Goal: Information Seeking & Learning: Find specific fact

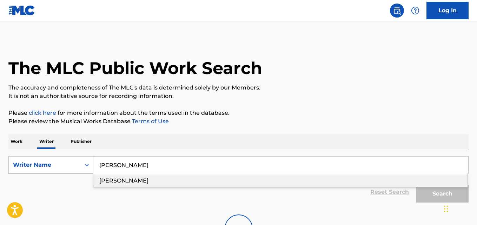
scroll to position [40, 0]
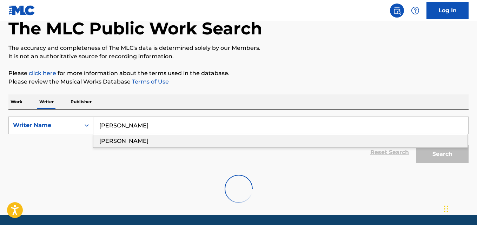
type input "Cassian Stewart Kasimba"
click at [340, 69] on p "Please click here for more information about the terms used in the database." at bounding box center [238, 73] width 460 height 8
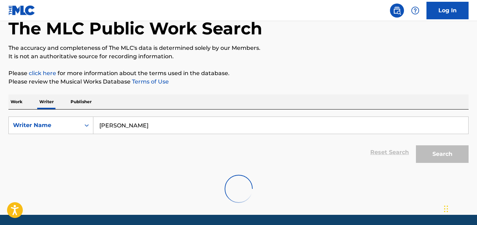
click at [440, 156] on div "Search" at bounding box center [441, 152] width 56 height 28
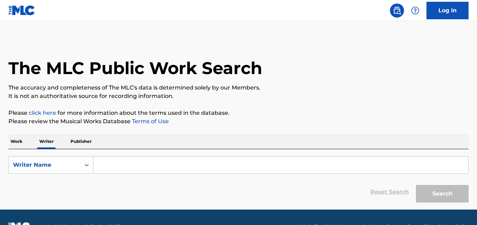
click at [123, 164] on input "Search Form" at bounding box center [280, 165] width 375 height 17
paste input "Cassian Stewart Kasimba"
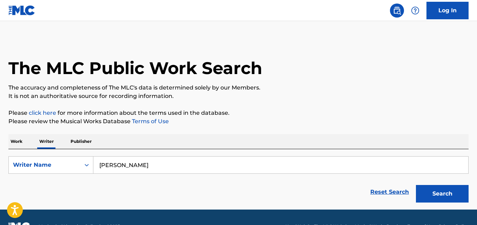
type input "Cassian Stewart Kasimba"
click at [367, 85] on p "The accuracy and completeness of The MLC's data is determined solely by our Mem…" at bounding box center [238, 88] width 460 height 8
click at [439, 190] on button "Search" at bounding box center [442, 194] width 53 height 18
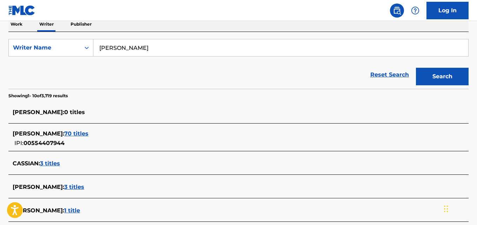
scroll to position [118, 0]
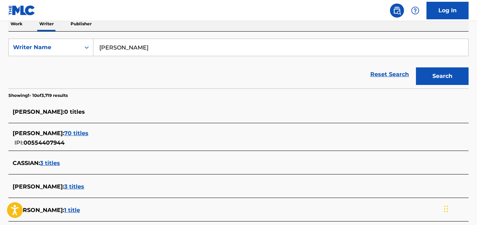
click at [118, 142] on div "CASSIAN STEWART KASIMBA : 70 titles IPI: 00554407944" at bounding box center [230, 138] width 434 height 18
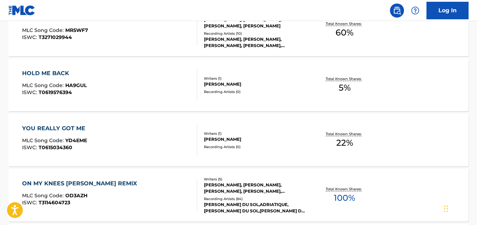
scroll to position [234, 0]
click at [421, 87] on div "HOLD ME BACK MLC Song Code : HA9GUL ISWC : T0619576394 Writers ( 1 ) CASSIAN ST…" at bounding box center [238, 85] width 460 height 53
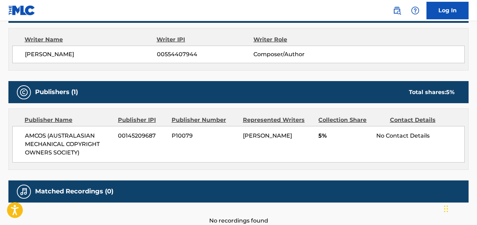
scroll to position [248, 0]
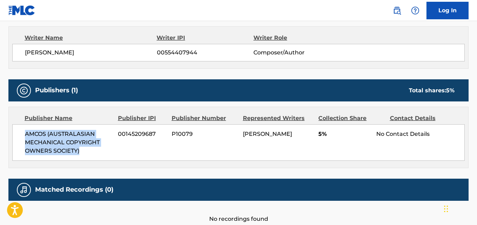
drag, startPoint x: 21, startPoint y: 130, endPoint x: 84, endPoint y: 157, distance: 68.4
click at [84, 157] on div "AMCOS (AUSTRALASIAN MECHANICAL COPYRIGHT OWNERS SOCIETY) 00145209687 P10079 CAS…" at bounding box center [238, 142] width 453 height 37
copy span "AMCOS (AUSTRALASIAN MECHANICAL COPYRIGHT OWNERS SOCIETY)"
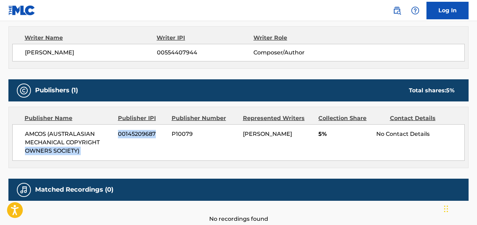
drag, startPoint x: 157, startPoint y: 136, endPoint x: 115, endPoint y: 139, distance: 42.3
click at [115, 139] on div "AMCOS (AUSTRALASIAN MECHANICAL COPYRIGHT OWNERS SOCIETY) 00145209687 P10079 CAS…" at bounding box center [238, 142] width 453 height 37
copy div "00145209687"
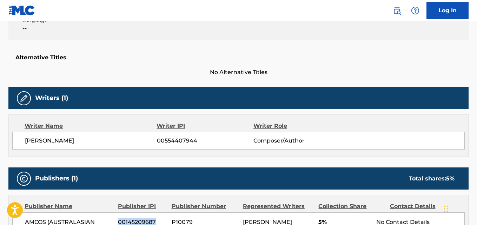
scroll to position [0, 0]
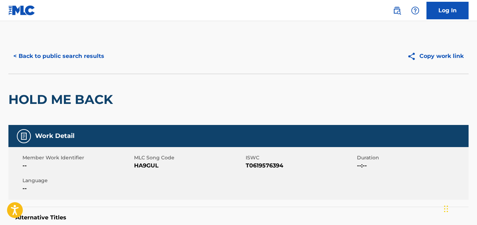
click at [83, 58] on button "< Back to public search results" at bounding box center [58, 56] width 101 height 18
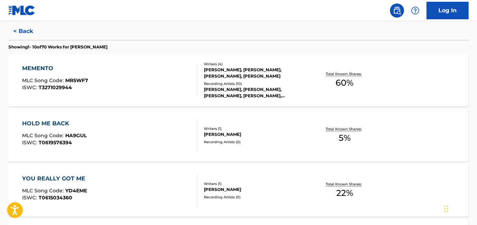
scroll to position [193, 0]
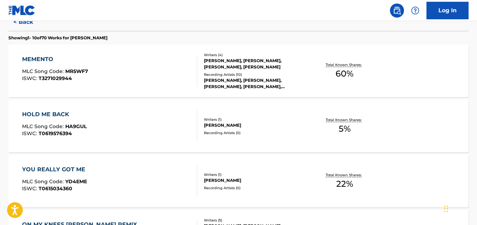
click at [271, 140] on div "HOLD ME BACK MLC Song Code : HA9GUL ISWC : T0619576394 Writers ( 1 ) CASSIAN ST…" at bounding box center [238, 126] width 460 height 53
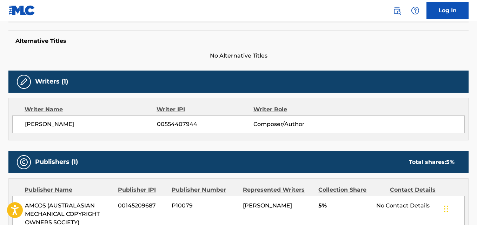
scroll to position [178, 0]
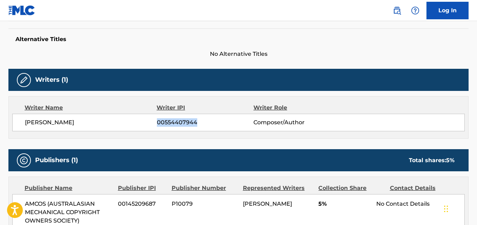
drag, startPoint x: 110, startPoint y: 121, endPoint x: 21, endPoint y: 124, distance: 89.2
click at [21, 124] on div "CASSIAN STEWART KASIMBA 00554407944 Composer/Author" at bounding box center [238, 123] width 453 height 18
copy span "CASSIAN STEWART KASIMBA"
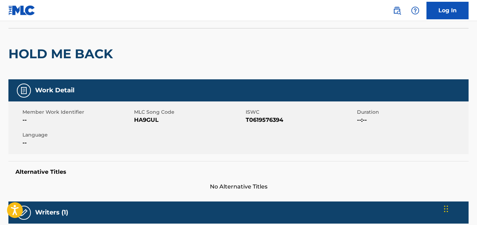
scroll to position [0, 0]
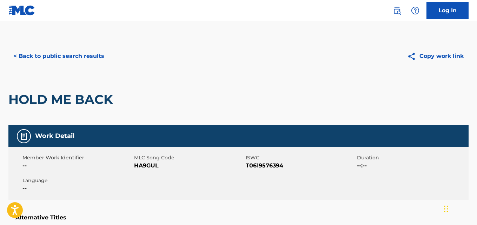
click at [98, 59] on button "< Back to public search results" at bounding box center [58, 56] width 101 height 18
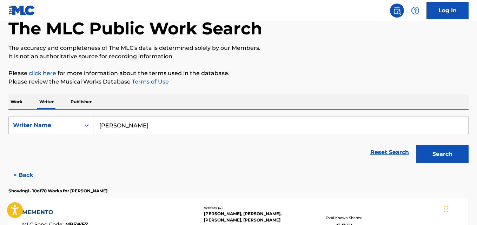
click at [179, 127] on input "Cassian Stewart Kasimba" at bounding box center [280, 125] width 375 height 17
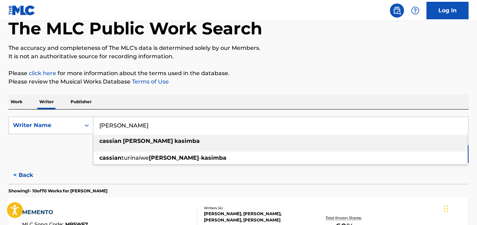
paste input "Megan Bülow"
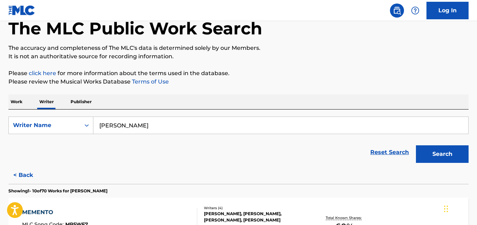
type input "Megan Bulow"
click at [369, 79] on p "Please review the Musical Works Database Terms of Use" at bounding box center [238, 82] width 460 height 8
click at [438, 155] on button "Search" at bounding box center [442, 154] width 53 height 18
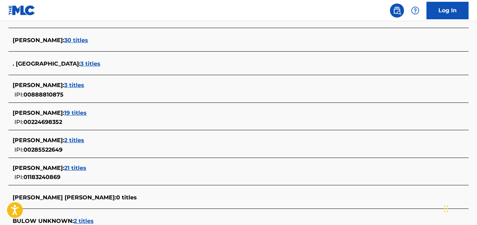
scroll to position [238, 0]
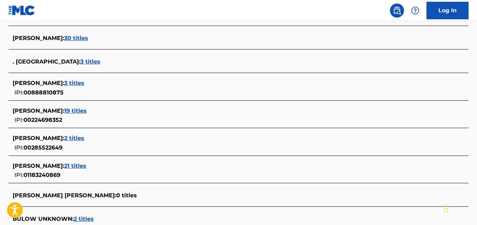
click at [79, 40] on span "30 titles" at bounding box center [76, 38] width 24 height 7
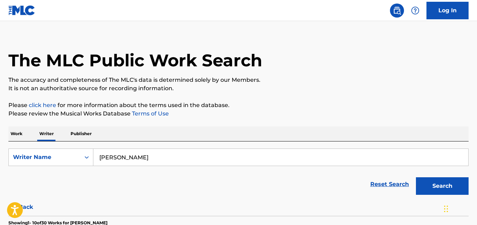
scroll to position [0, 0]
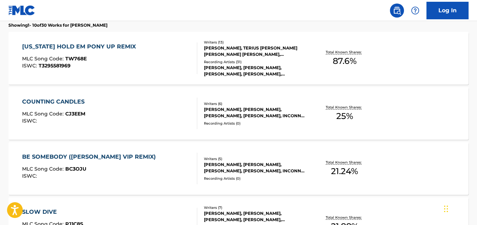
click at [335, 65] on span "87.6 %" at bounding box center [345, 61] width 24 height 13
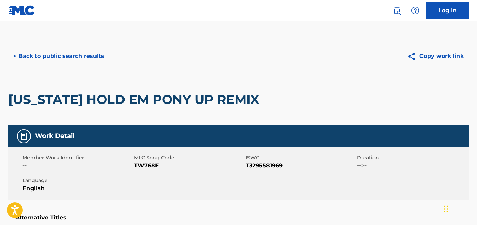
click at [83, 59] on button "< Back to public search results" at bounding box center [58, 56] width 101 height 18
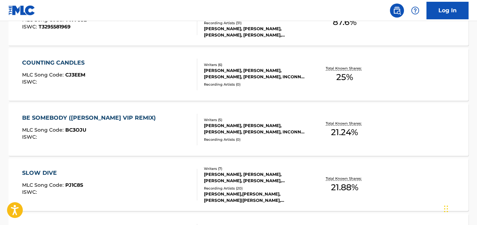
scroll to position [246, 0]
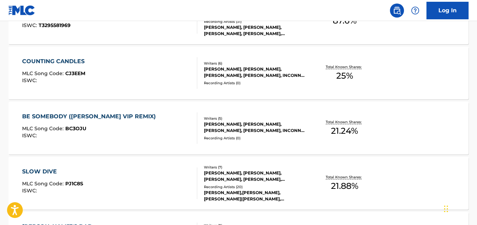
click at [325, 133] on div "Total Known Shares: 21.24 %" at bounding box center [345, 128] width 77 height 21
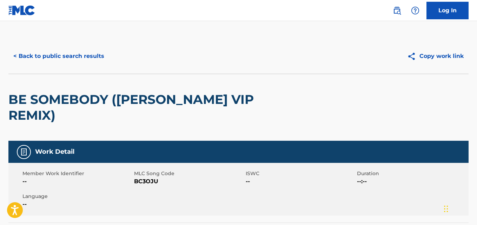
click at [106, 78] on div "BE SOMEBODY (DILLON FRANCIS VIP REMIX)" at bounding box center [146, 107] width 276 height 67
click at [99, 58] on button "< Back to public search results" at bounding box center [58, 56] width 101 height 18
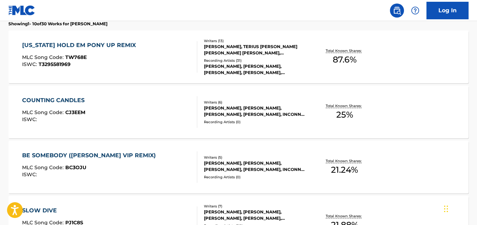
click at [333, 108] on p "Total Known Shares:" at bounding box center [345, 105] width 38 height 5
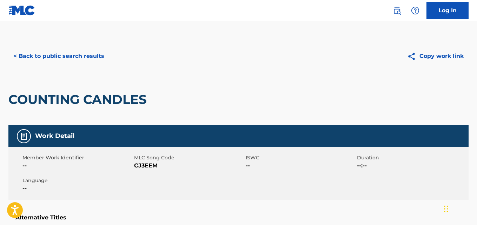
click at [96, 50] on button "< Back to public search results" at bounding box center [58, 56] width 101 height 18
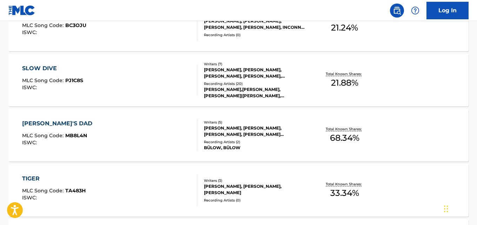
scroll to position [355, 0]
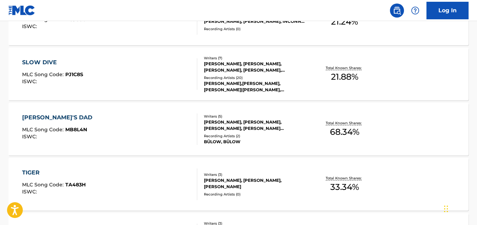
click at [329, 123] on p "Total Known Shares:" at bounding box center [345, 122] width 38 height 5
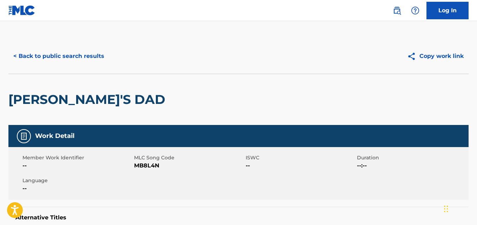
click at [74, 54] on button "< Back to public search results" at bounding box center [58, 56] width 101 height 18
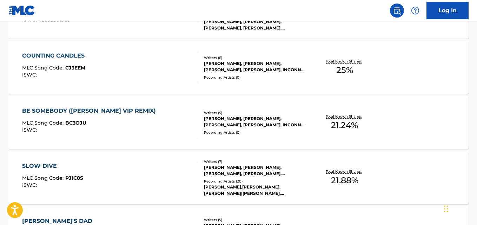
scroll to position [253, 0]
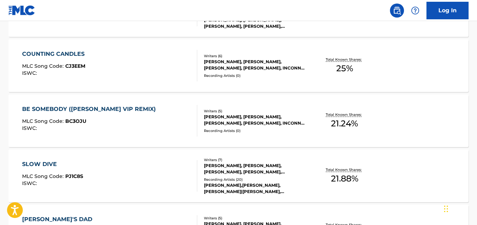
click at [338, 116] on p "Total Known Shares:" at bounding box center [345, 114] width 38 height 5
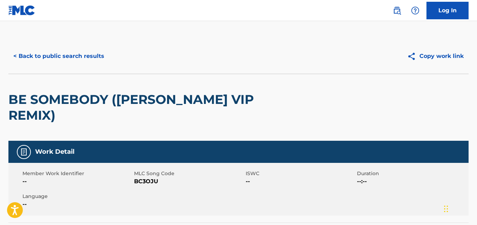
click at [75, 71] on div "< Back to public search results Copy work link" at bounding box center [238, 56] width 460 height 35
click at [107, 52] on button "< Back to public search results" at bounding box center [58, 56] width 101 height 18
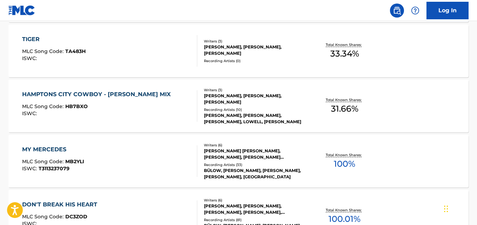
scroll to position [490, 0]
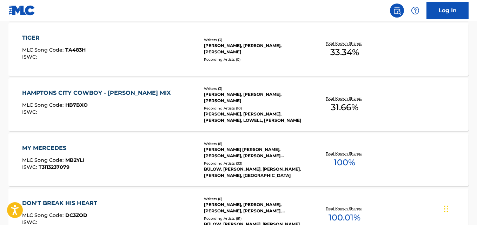
click at [328, 163] on div "Total Known Shares: 100 %" at bounding box center [345, 159] width 77 height 21
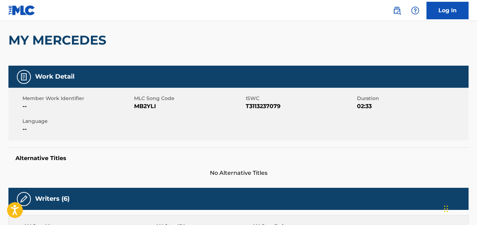
scroll to position [206, 0]
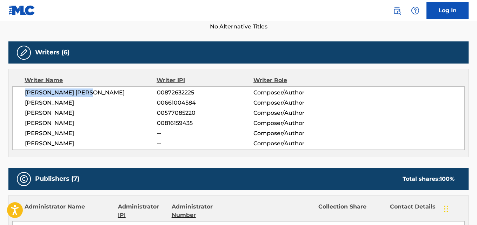
drag, startPoint x: 109, startPoint y: 95, endPoint x: 25, endPoint y: 97, distance: 83.3
click at [25, 97] on span "MEGAN NOELLE BUELOW" at bounding box center [91, 93] width 132 height 8
copy span "MEGAN NOELLE BUELOW"
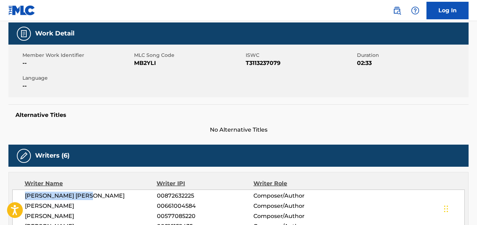
scroll to position [0, 0]
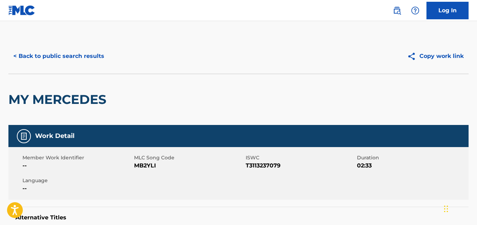
click at [74, 50] on button "< Back to public search results" at bounding box center [58, 56] width 101 height 18
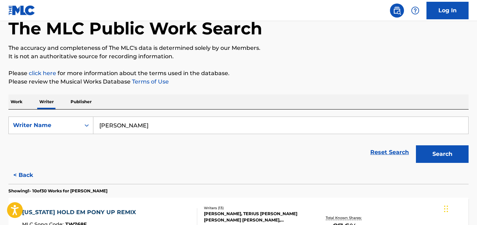
click at [202, 128] on input "Megan Bulow" at bounding box center [280, 125] width 375 height 17
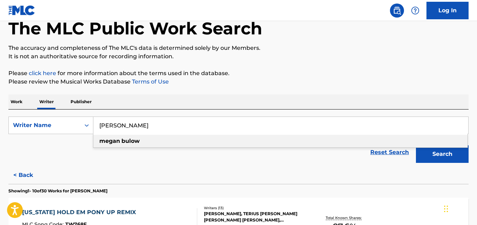
paste input "EGAN NOELLE BUELOW"
type input "MEGAN NOELLE BUELOW"
click at [302, 79] on p "Please review the Musical Works Database Terms of Use" at bounding box center [238, 82] width 460 height 8
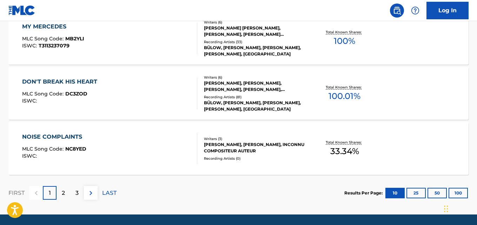
scroll to position [0, 0]
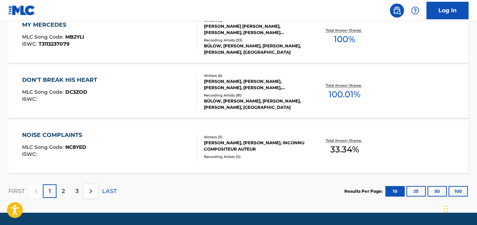
click at [355, 143] on p "Total Known Shares:" at bounding box center [345, 140] width 38 height 5
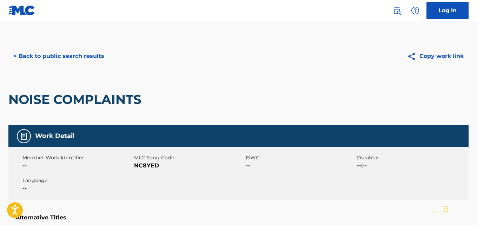
click at [100, 52] on button "< Back to public search results" at bounding box center [58, 56] width 101 height 18
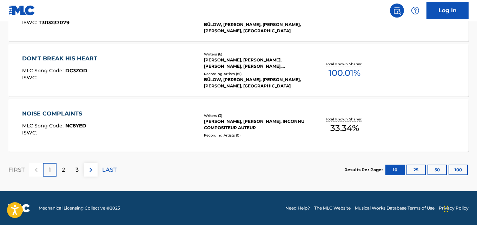
click at [333, 65] on p "Total Known Shares:" at bounding box center [345, 63] width 38 height 5
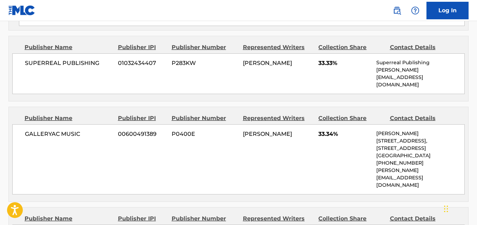
click at [342, 195] on div "GALLERYAC MUSIC 00600491389 P0400E MEGAN BUELOW 33.34% Chloe Benner 55 Berkeley…" at bounding box center [238, 159] width 453 height 70
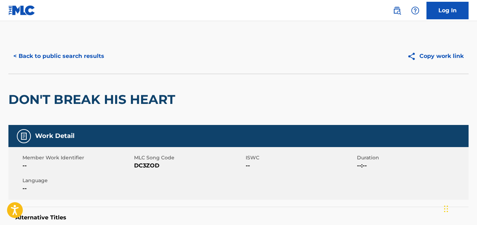
click at [78, 60] on button "< Back to public search results" at bounding box center [58, 56] width 101 height 18
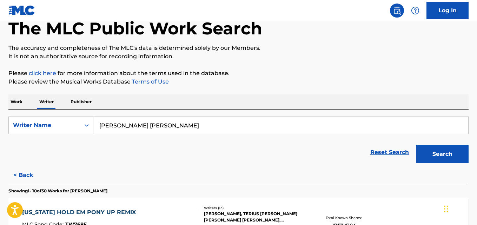
click at [454, 157] on button "Search" at bounding box center [442, 154] width 53 height 18
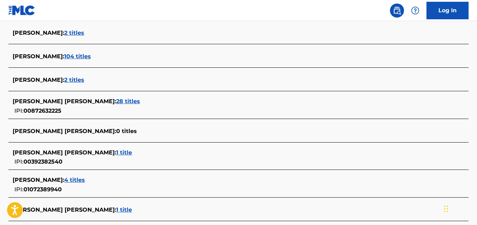
scroll to position [223, 0]
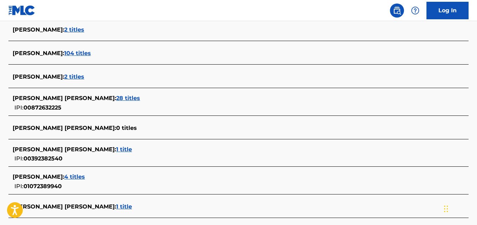
click at [116, 100] on span "28 titles" at bounding box center [128, 98] width 24 height 7
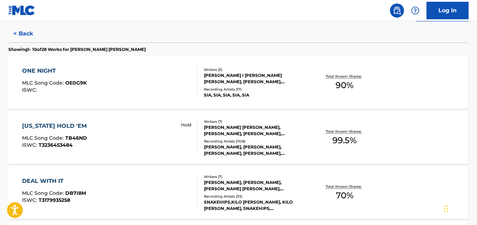
scroll to position [181, 0]
click at [415, 73] on div "ONE NIGHT MLC Song Code : OE0G9K ISWC : Writers ( 5 ) SIA KATE I FURLER, JESSE …" at bounding box center [238, 83] width 460 height 53
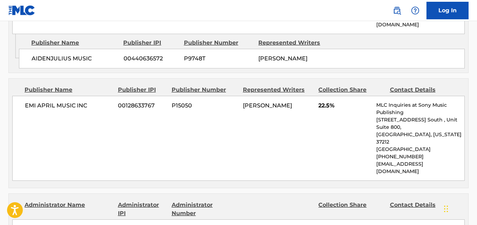
scroll to position [390, 0]
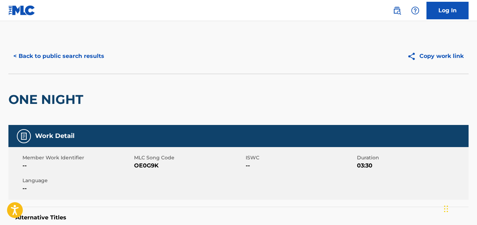
click at [35, 61] on button "< Back to public search results" at bounding box center [58, 56] width 101 height 18
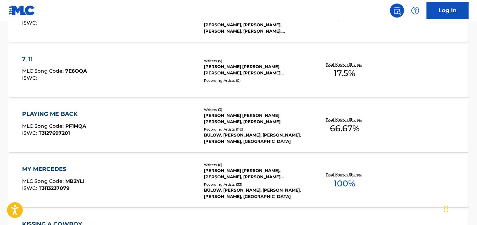
click at [420, 124] on div "PLAYING ME BACK MLC Song Code : PF1MQA ISWC : T3127697201 Writers ( 3 ) MEGAN N…" at bounding box center [238, 125] width 460 height 53
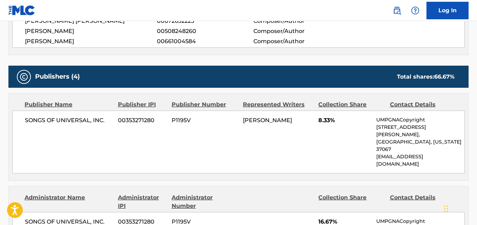
scroll to position [110, 0]
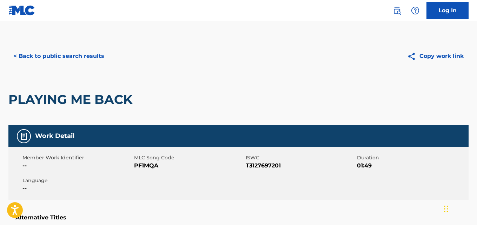
click at [38, 57] on button "< Back to public search results" at bounding box center [58, 56] width 101 height 18
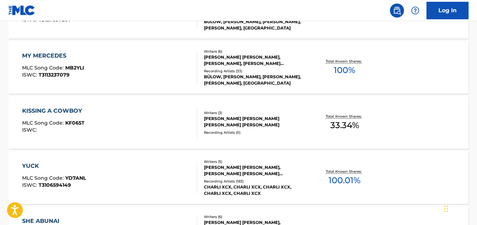
click at [412, 68] on div "MY MERCEDES MLC Song Code : MB2YLI ISWC : T3113237079 Writers ( 6 ) MEGAN NOELL…" at bounding box center [238, 67] width 460 height 53
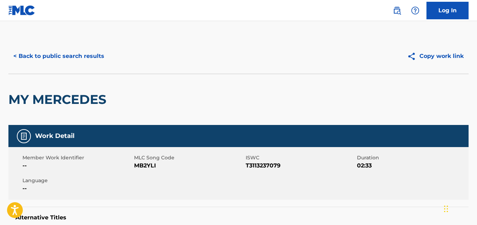
click at [30, 52] on button "< Back to public search results" at bounding box center [58, 56] width 101 height 18
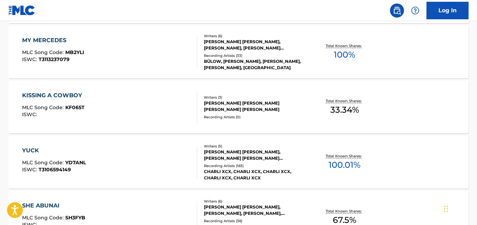
scroll to position [540, 0]
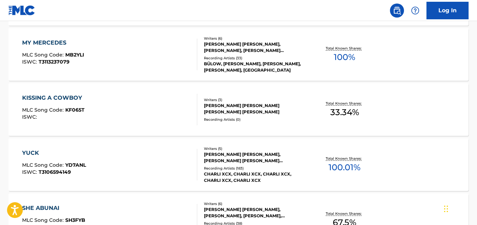
click at [421, 156] on div "YUCK MLC Song Code : YD7ANL ISWC : T3106594149 Writers ( 5 ) CHARLOTTE EMMA AIT…" at bounding box center [238, 164] width 460 height 53
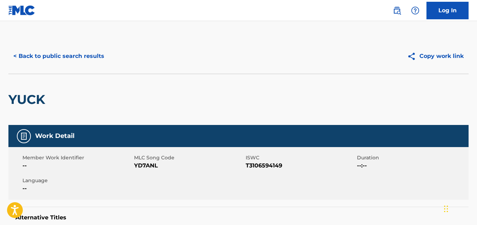
click at [41, 60] on button "< Back to public search results" at bounding box center [58, 56] width 101 height 18
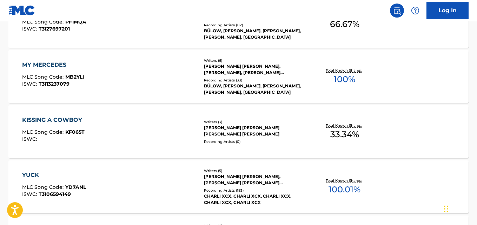
scroll to position [517, 0]
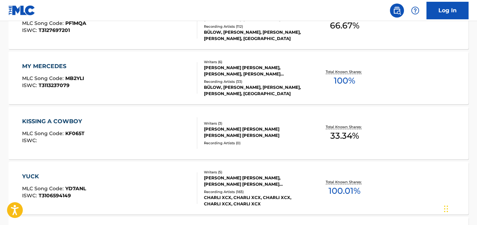
click at [433, 138] on div "KISSING A COWBOY MLC Song Code : KF065T ISWC : Writers ( 3 ) EDISON BOON EASON,…" at bounding box center [238, 133] width 460 height 53
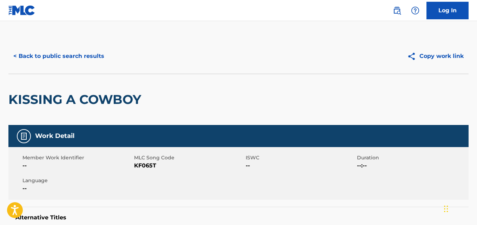
click at [35, 52] on button "< Back to public search results" at bounding box center [58, 56] width 101 height 18
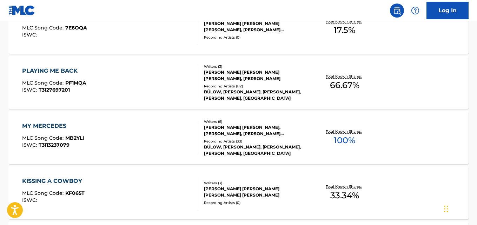
click at [433, 147] on div "MY MERCEDES MLC Song Code : MB2YLI ISWC : T3113237079 Writers ( 6 ) MEGAN NOELL…" at bounding box center [238, 137] width 460 height 53
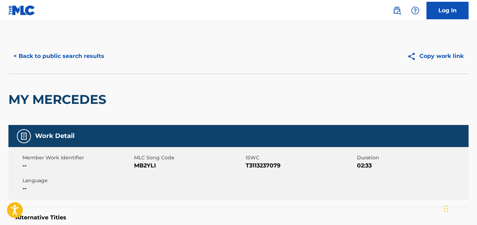
click at [42, 57] on button "< Back to public search results" at bounding box center [58, 56] width 101 height 18
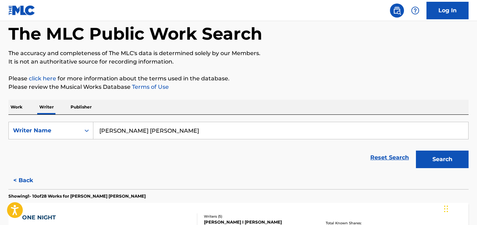
click at [230, 133] on input "MEGAN NOELLE BUELOW" at bounding box center [280, 130] width 375 height 17
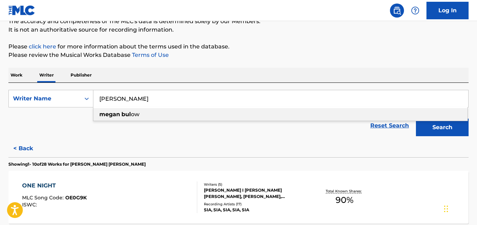
click at [143, 113] on div "megan bul ow" at bounding box center [280, 114] width 374 height 13
type input "megan bulow"
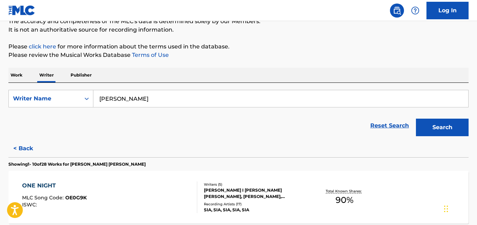
click at [450, 120] on button "Search" at bounding box center [442, 128] width 53 height 18
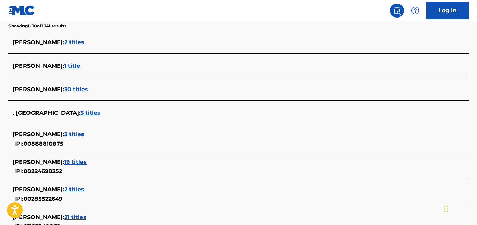
scroll to position [190, 0]
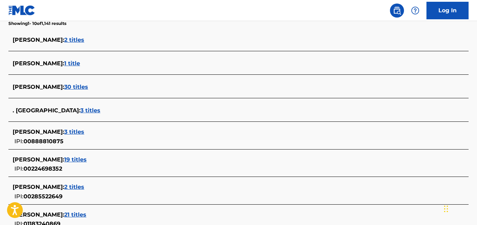
click at [80, 89] on span "30 titles" at bounding box center [76, 87] width 24 height 7
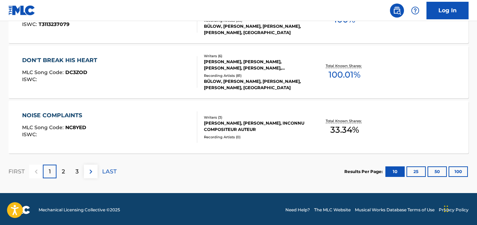
scroll to position [632, 0]
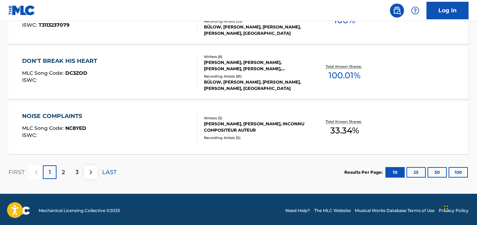
click at [317, 132] on div "Total Known Shares: 33.34 %" at bounding box center [345, 127] width 77 height 21
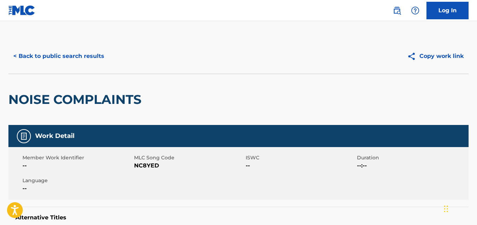
click at [104, 58] on button "< Back to public search results" at bounding box center [58, 56] width 101 height 18
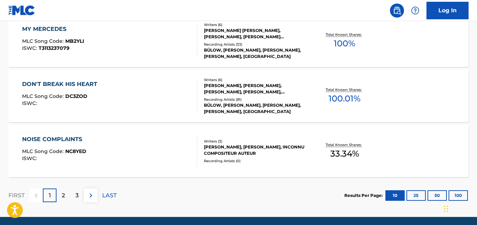
scroll to position [635, 0]
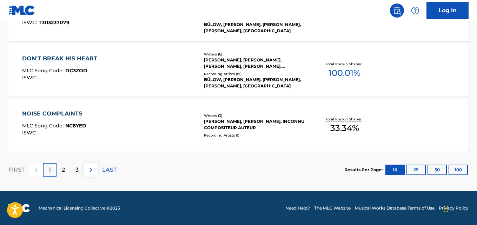
click at [357, 65] on p "Total Known Shares:" at bounding box center [345, 63] width 38 height 5
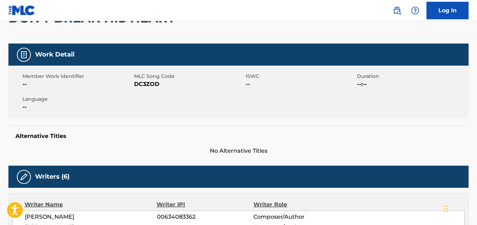
scroll to position [77, 0]
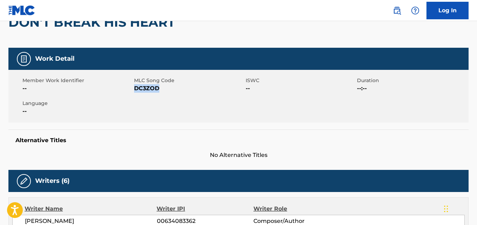
drag, startPoint x: 158, startPoint y: 88, endPoint x: 136, endPoint y: 87, distance: 22.5
click at [136, 87] on span "DC3ZOD" at bounding box center [189, 88] width 110 height 8
copy span "DC3ZOD"
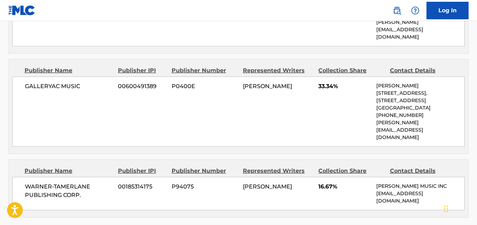
scroll to position [518, 0]
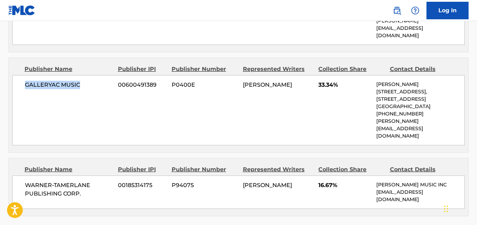
drag, startPoint x: 85, startPoint y: 72, endPoint x: 25, endPoint y: 67, distance: 60.3
click at [25, 75] on div "GALLERYAC MUSIC 00600491389 P0400E MEGAN BUELOW 33.34% Chloe Benner 55 Berkeley…" at bounding box center [238, 110] width 453 height 70
copy span "GALLERYAC MUSIC"
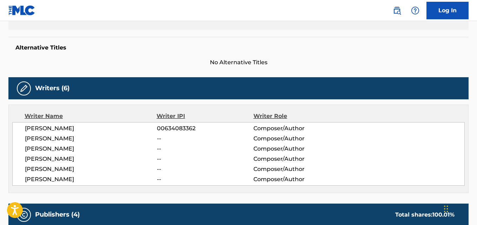
scroll to position [171, 0]
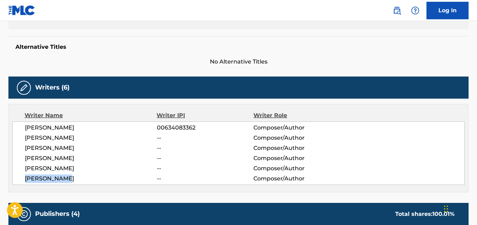
drag, startPoint x: 81, startPoint y: 179, endPoint x: 15, endPoint y: 182, distance: 65.7
click at [15, 182] on div "ANDREW SELTZER 00634083362 Composer/Author ANNIKKA BENNETT -- Composer/Author M…" at bounding box center [238, 154] width 453 height 64
copy span "MEGAN BUELOW"
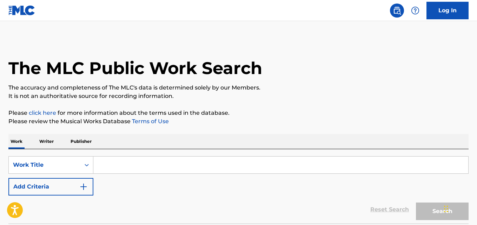
click at [55, 147] on p "Writer" at bounding box center [46, 141] width 19 height 15
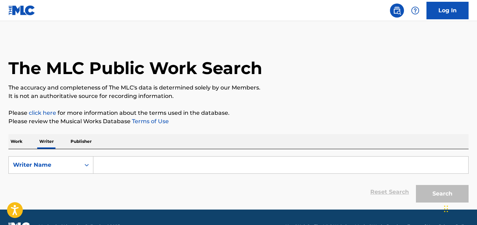
click at [152, 166] on input "Search Form" at bounding box center [280, 165] width 375 height 17
paste input "ELENA ROSE"
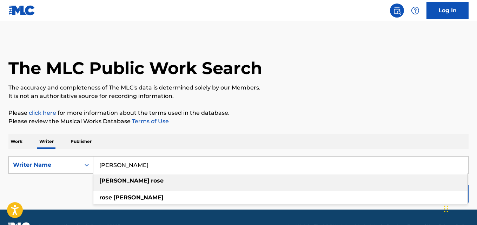
type input "ELENA ROSE"
click at [391, 111] on p "Please click here for more information about the terms used in the database." at bounding box center [238, 113] width 460 height 8
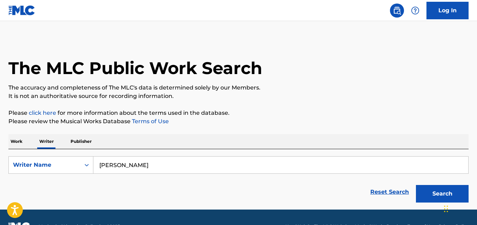
click at [439, 188] on button "Search" at bounding box center [442, 194] width 53 height 18
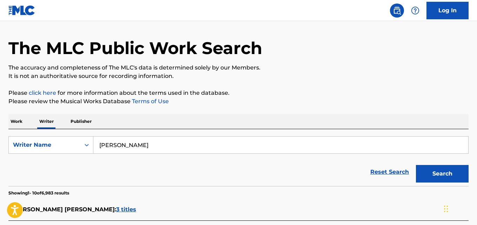
scroll to position [20, 0]
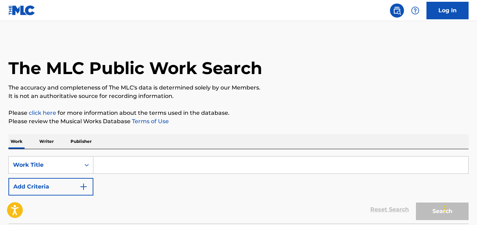
click at [129, 166] on input "Search Form" at bounding box center [280, 165] width 375 height 17
click at [51, 141] on p "Writer" at bounding box center [46, 141] width 19 height 15
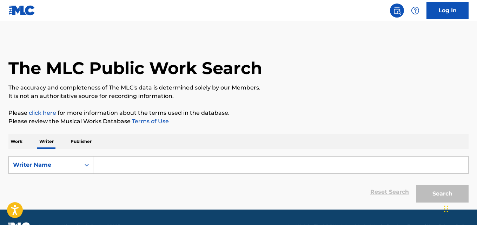
click at [125, 166] on input "Search Form" at bounding box center [280, 165] width 375 height 17
paste input "Elijah Weinkau"
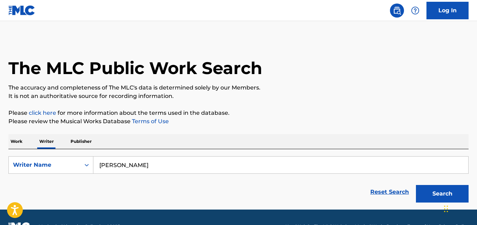
click at [335, 100] on p "It is not an authoritative source for recording information." at bounding box center [238, 96] width 460 height 8
click at [436, 194] on button "Search" at bounding box center [442, 194] width 53 height 18
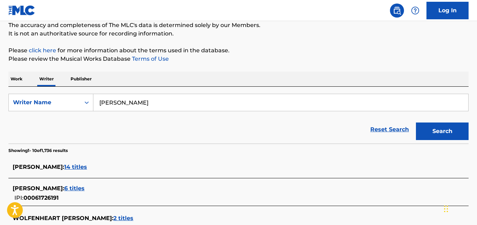
scroll to position [48, 0]
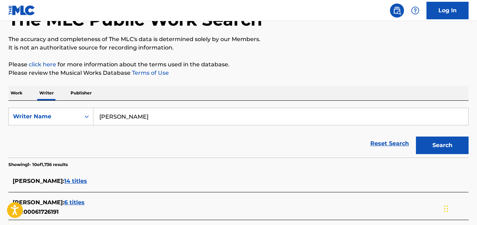
click at [172, 116] on input "Elijah Weinkau" at bounding box center [280, 116] width 375 height 17
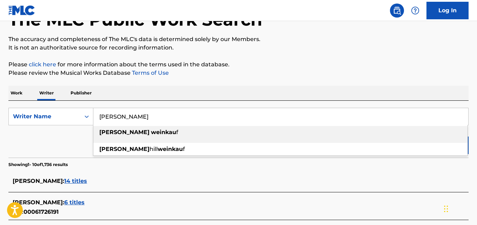
click at [151, 132] on strong "weinkau" at bounding box center [163, 132] width 25 height 7
type input "elijah weinkauf"
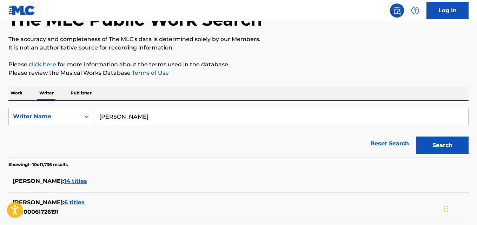
click at [438, 140] on button "Search" at bounding box center [442, 146] width 53 height 18
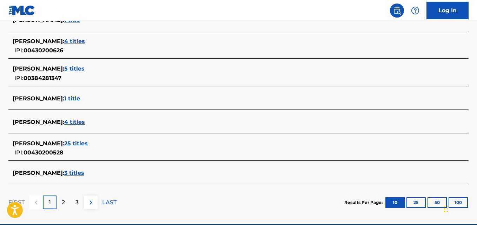
scroll to position [283, 0]
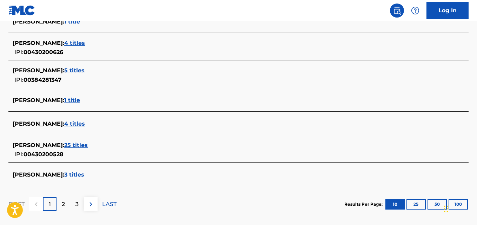
click at [91, 71] on div "ELIJAH WEINKAUF : 5 titles" at bounding box center [230, 70] width 434 height 8
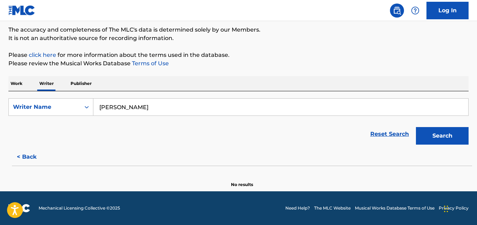
scroll to position [58, 0]
click at [28, 155] on button "< Back" at bounding box center [29, 157] width 42 height 18
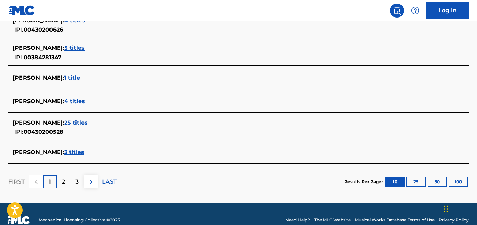
scroll to position [317, 0]
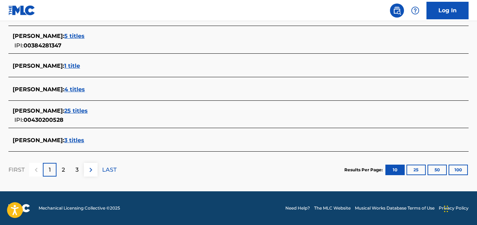
click at [85, 90] on span "4 titles" at bounding box center [74, 89] width 21 height 7
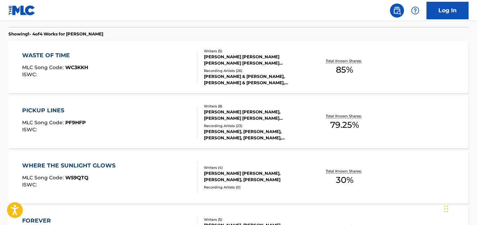
scroll to position [197, 0]
click at [285, 72] on div "Recording Artists ( 26 )" at bounding box center [255, 70] width 103 height 5
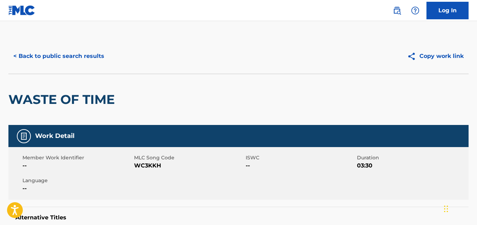
click at [87, 54] on button "< Back to public search results" at bounding box center [58, 56] width 101 height 18
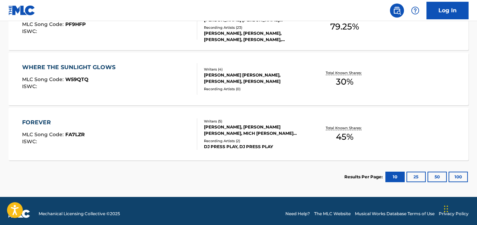
scroll to position [301, 0]
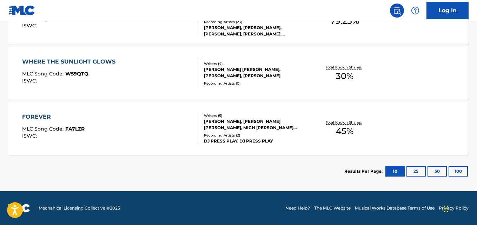
click at [318, 71] on div "Total Known Shares: 30 %" at bounding box center [345, 73] width 77 height 21
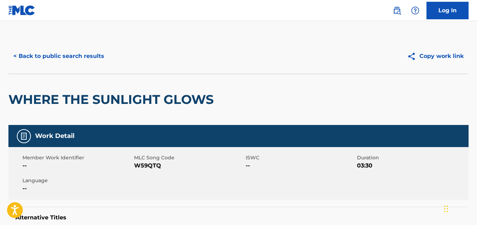
click at [87, 56] on button "< Back to public search results" at bounding box center [58, 56] width 101 height 18
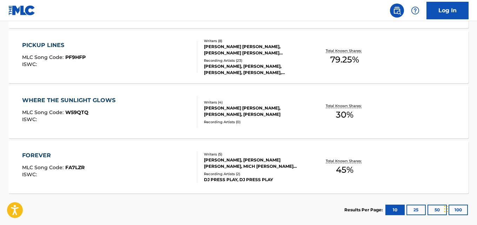
scroll to position [229, 0]
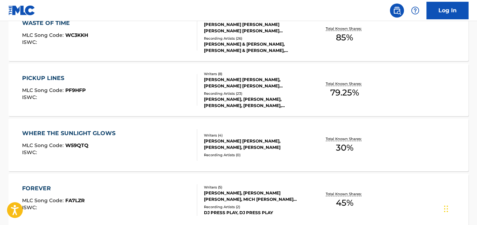
click at [355, 84] on p "Total Known Shares:" at bounding box center [345, 83] width 38 height 5
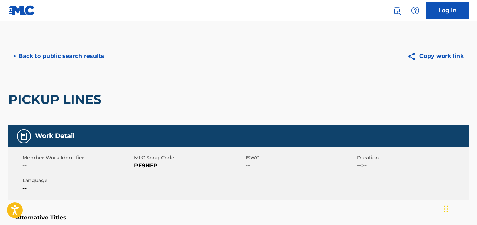
click at [106, 61] on button "< Back to public search results" at bounding box center [58, 56] width 101 height 18
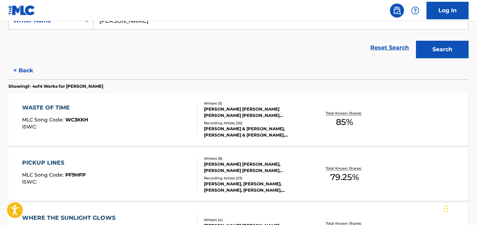
scroll to position [139, 0]
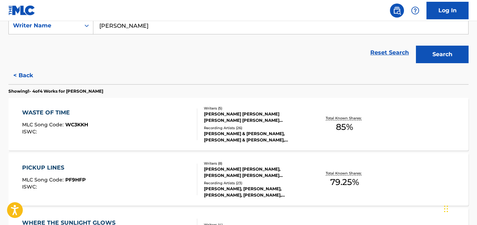
click at [313, 116] on div "Total Known Shares: 85 %" at bounding box center [345, 124] width 77 height 21
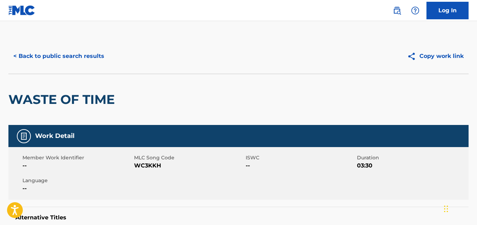
click at [79, 62] on button "< Back to public search results" at bounding box center [58, 56] width 101 height 18
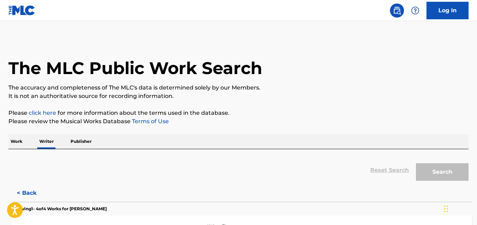
scroll to position [40, 0]
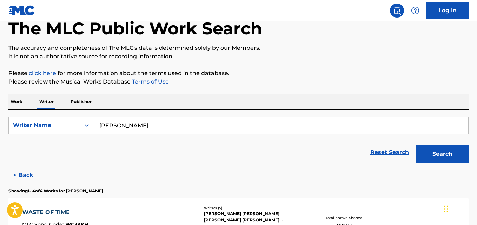
click at [35, 173] on button "< Back" at bounding box center [29, 175] width 42 height 18
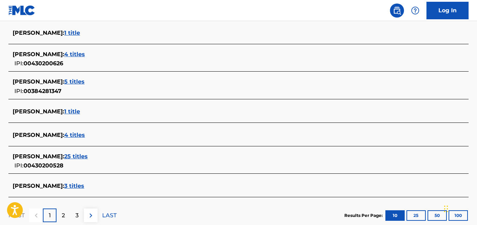
scroll to position [273, 0]
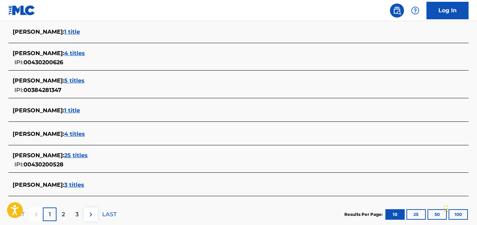
click at [83, 81] on span "5 titles" at bounding box center [74, 80] width 20 height 7
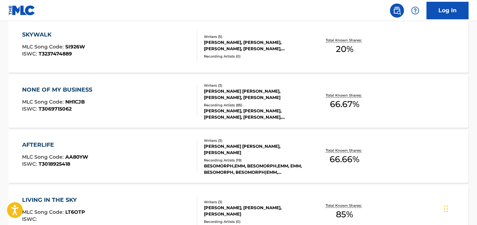
click at [431, 98] on div "NONE OF MY BUSINESS MLC Song Code : NH1CJB ISWC : T3069715062 Writers ( 3 ) ANN…" at bounding box center [238, 101] width 460 height 53
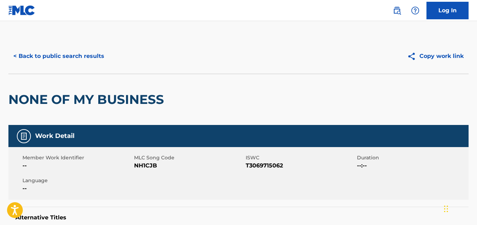
click at [94, 60] on button "< Back to public search results" at bounding box center [58, 56] width 101 height 18
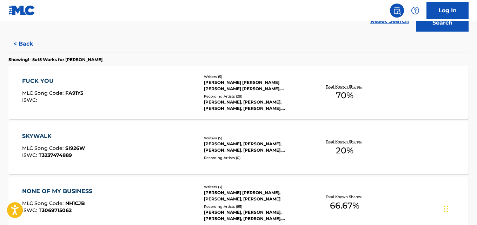
scroll to position [174, 0]
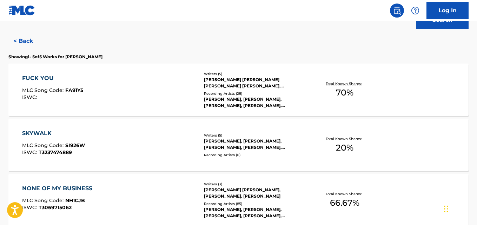
click at [358, 100] on div "Total Known Shares: 70 %" at bounding box center [345, 89] width 77 height 21
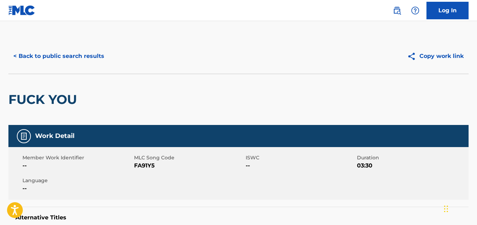
click at [88, 57] on button "< Back to public search results" at bounding box center [58, 56] width 101 height 18
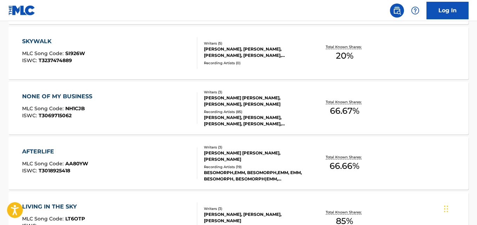
scroll to position [267, 0]
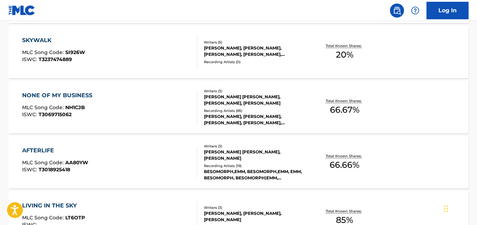
click at [348, 110] on span "66.67 %" at bounding box center [345, 110] width 30 height 13
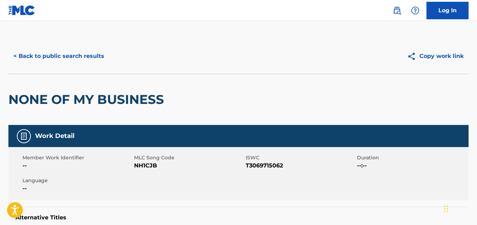
click at [75, 54] on button "< Back to public search results" at bounding box center [58, 56] width 101 height 18
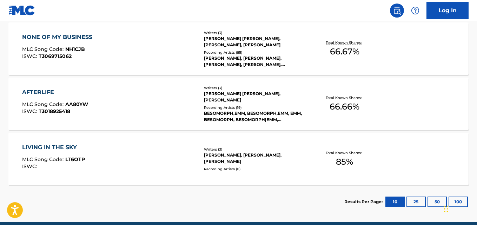
click at [349, 155] on p "Total Known Shares:" at bounding box center [345, 152] width 38 height 5
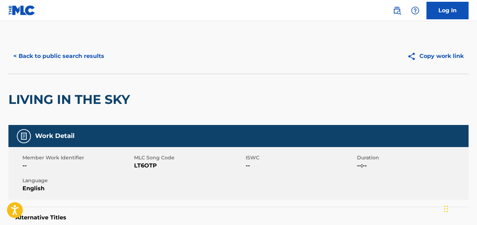
click at [94, 61] on button "< Back to public search results" at bounding box center [58, 56] width 101 height 18
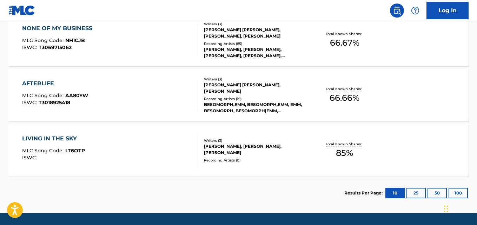
click at [360, 90] on p "Total Known Shares:" at bounding box center [345, 88] width 38 height 5
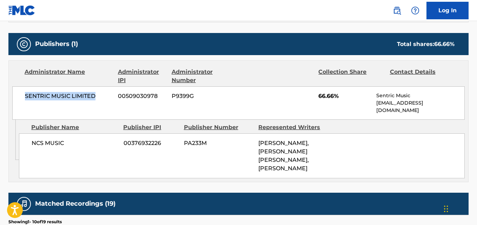
drag, startPoint x: 26, startPoint y: 90, endPoint x: 103, endPoint y: 87, distance: 77.0
click at [103, 87] on div "SENTRIC MUSIC LIMITED 00509030978 P9399G 66.66% Sentric Music society@sentricmu…" at bounding box center [238, 102] width 453 height 33
copy span "SENTRIC MUSIC LIMITED"
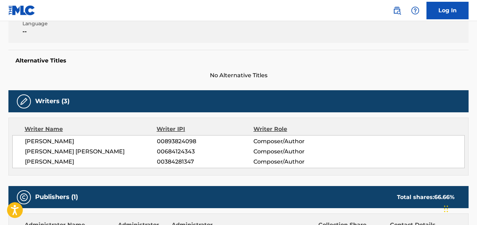
scroll to position [160, 0]
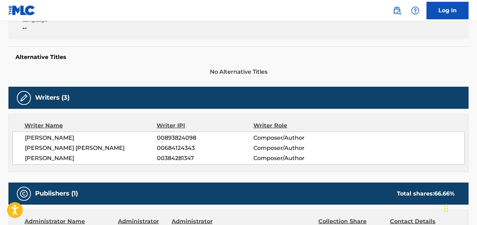
drag, startPoint x: 199, startPoint y: 160, endPoint x: 136, endPoint y: 164, distance: 63.7
click at [136, 164] on div "BESSAM WITWIT 00893824098 Composer/Author EMMA CAROLINE-ALEXANDRA NORRIS 006841…" at bounding box center [238, 148] width 453 height 33
copy div "00384281347"
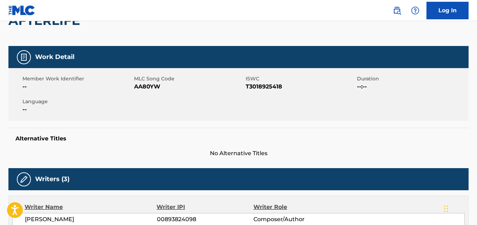
scroll to position [0, 0]
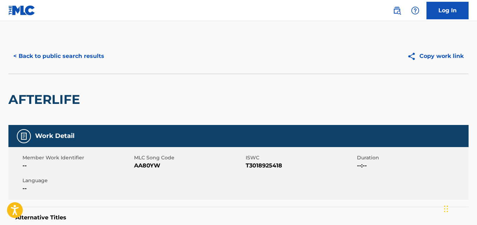
click at [99, 60] on button "< Back to public search results" at bounding box center [58, 56] width 101 height 18
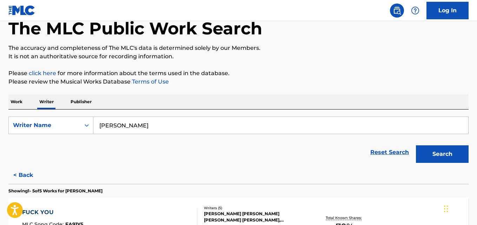
click at [155, 128] on input "elijah weinkauf" at bounding box center [280, 125] width 375 height 17
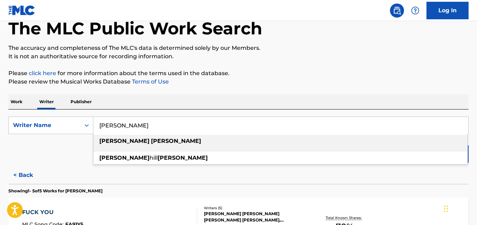
paste input "Sara Schell"
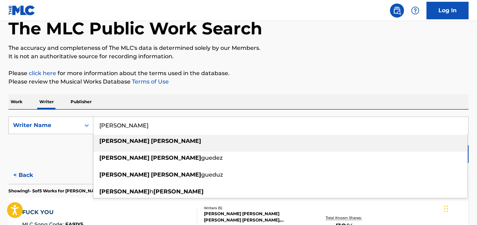
type input "Sara Schell"
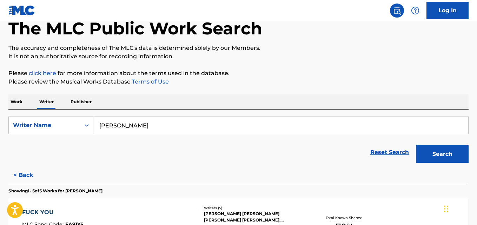
click at [440, 153] on button "Search" at bounding box center [442, 154] width 53 height 18
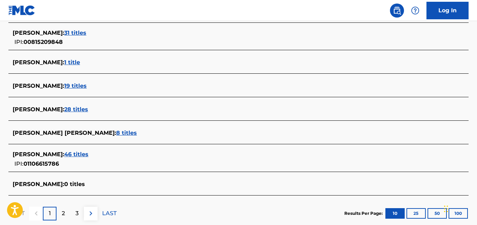
scroll to position [270, 0]
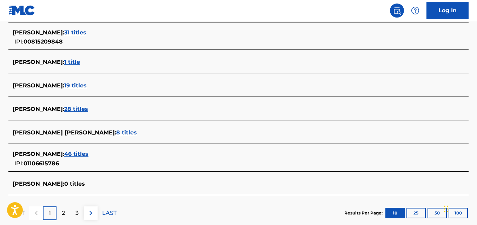
click at [89, 155] on div "SARA SCHELL : 46 titles" at bounding box center [230, 154] width 434 height 8
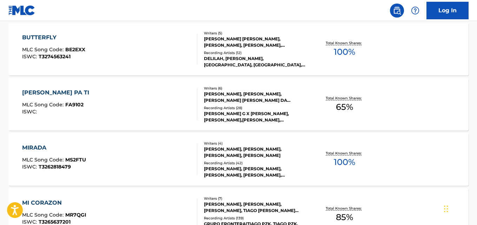
click at [420, 158] on div "MIRADA MLC Song Code : MS2FTU ISWC : T3262818479 Writers ( 4 ) ARATH HERCE BLAN…" at bounding box center [238, 159] width 460 height 53
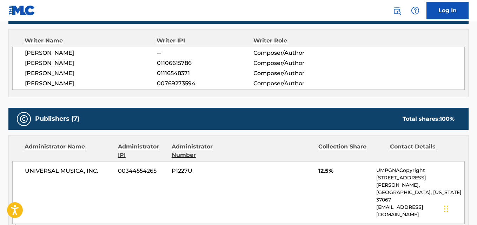
scroll to position [246, 0]
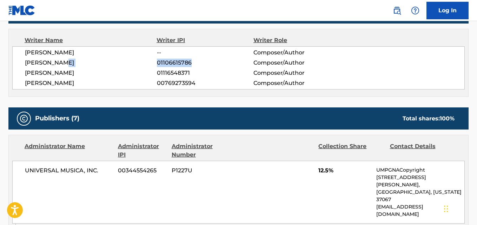
drag, startPoint x: 182, startPoint y: 64, endPoint x: 155, endPoint y: 66, distance: 27.1
click at [155, 66] on div "SARA SCHELL 01106615786 Composer/Author" at bounding box center [245, 63] width 440 height 8
copy div "01106615786"
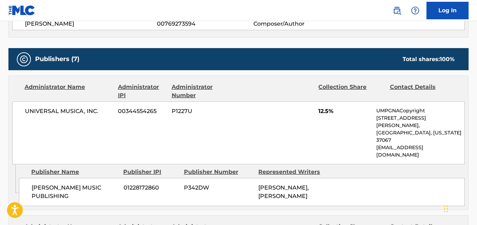
scroll to position [316, 0]
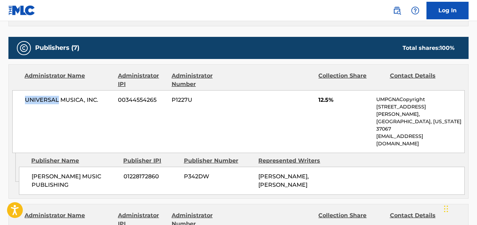
drag, startPoint x: 55, startPoint y: 100, endPoint x: 25, endPoint y: 102, distance: 30.3
click at [25, 102] on div "UNIVERSAL MUSICA, INC. 00344554265 P1227U 12.5% UMPGNACopyright 1550 W. McEwen …" at bounding box center [238, 121] width 453 height 63
copy span "UNIVERSAL"
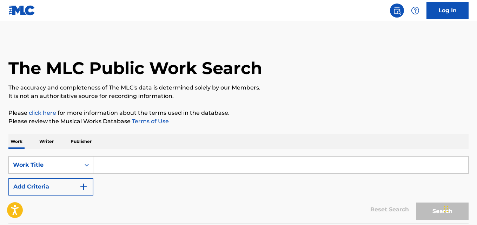
click at [44, 144] on p "Writer" at bounding box center [46, 141] width 19 height 15
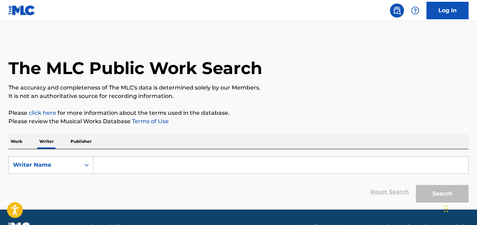
click at [140, 166] on input "Search Form" at bounding box center [280, 165] width 375 height 17
paste input "[PERSON_NAME]"
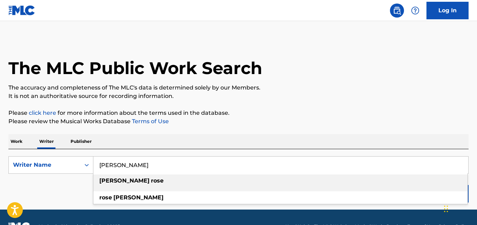
type input "[PERSON_NAME]"
click at [424, 96] on p "It is not an authoritative source for recording information." at bounding box center [238, 96] width 460 height 8
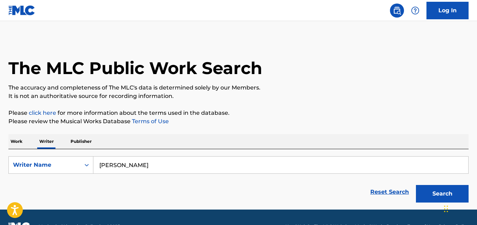
click at [434, 193] on button "Search" at bounding box center [442, 194] width 53 height 18
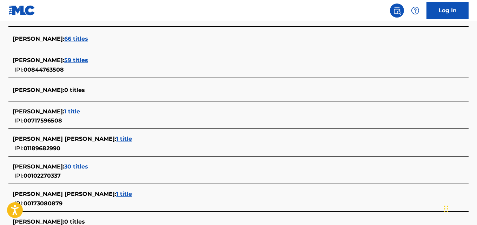
scroll to position [228, 0]
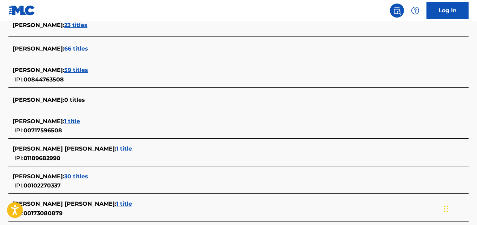
click at [72, 70] on span "59 titles" at bounding box center [76, 70] width 24 height 7
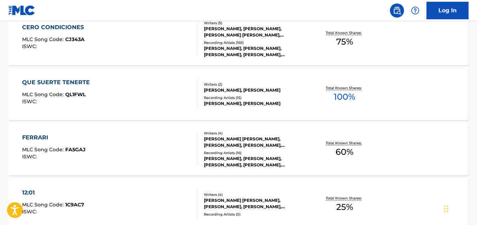
scroll to position [334, 0]
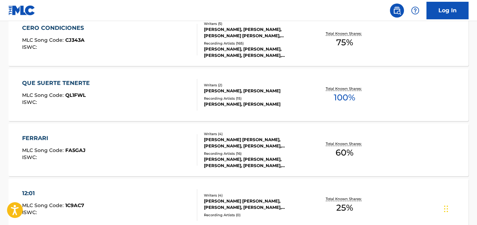
click at [373, 98] on div "Total Known Shares: 100 %" at bounding box center [345, 94] width 77 height 21
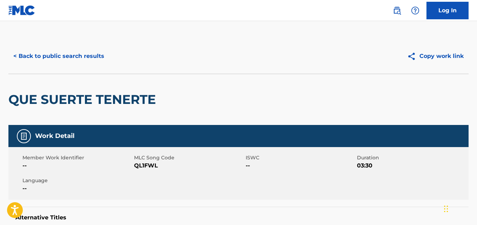
click at [78, 53] on button "< Back to public search results" at bounding box center [58, 56] width 101 height 18
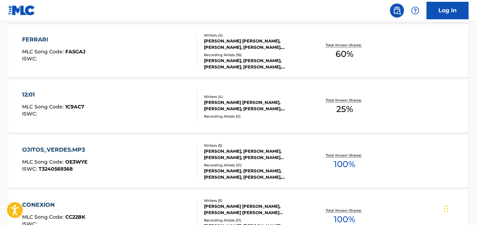
scroll to position [435, 0]
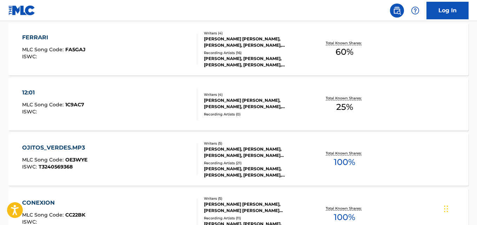
click at [321, 170] on div "OJITOS_VERDES.MP3 MLC Song Code : OE3WYE ISWC : T3240569368 Writers ( 5 ) [PERS…" at bounding box center [238, 159] width 460 height 53
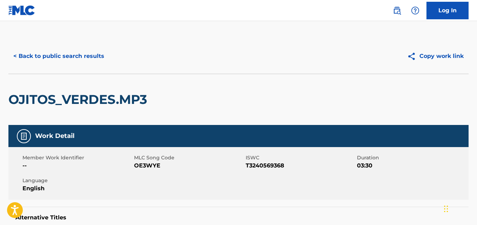
click at [104, 62] on button "< Back to public search results" at bounding box center [58, 56] width 101 height 18
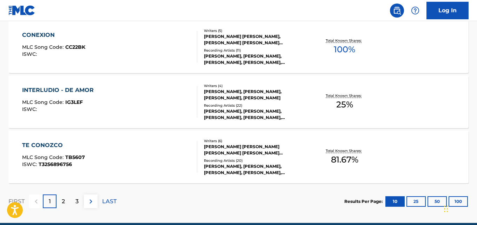
scroll to position [604, 0]
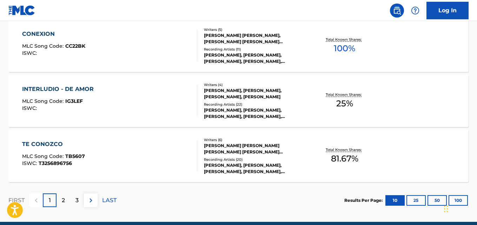
click at [341, 172] on div "TE CONOZCO MLC Song Code : TB5607 ISWC : T3256896756 Writers ( 6 ) [PERSON_NAME…" at bounding box center [238, 156] width 460 height 53
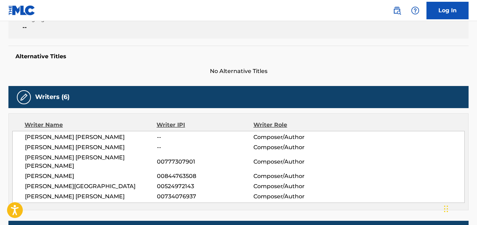
scroll to position [163, 0]
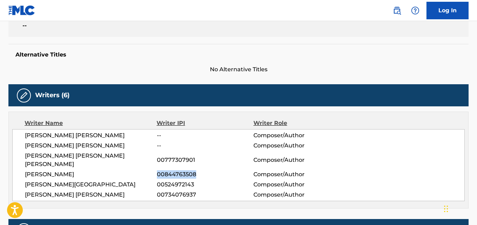
drag, startPoint x: 203, startPoint y: 166, endPoint x: 158, endPoint y: 171, distance: 45.2
click at [158, 171] on div "[PERSON_NAME] [PERSON_NAME] -- Composer/Author [PERSON_NAME] [PERSON_NAME] -- C…" at bounding box center [238, 165] width 453 height 72
copy span "00844763508"
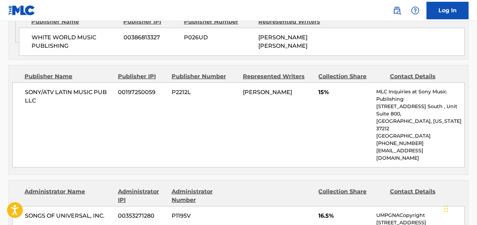
scroll to position [677, 0]
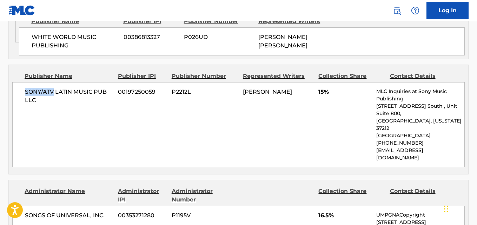
drag, startPoint x: 23, startPoint y: 44, endPoint x: 54, endPoint y: 46, distance: 31.0
click at [54, 82] on div "SONY/ATV LATIN MUSIC PUB LLC 00197250059 P2212L [PERSON_NAME] 15% MLC Inquiries…" at bounding box center [238, 124] width 453 height 85
copy span "SONY/ATV"
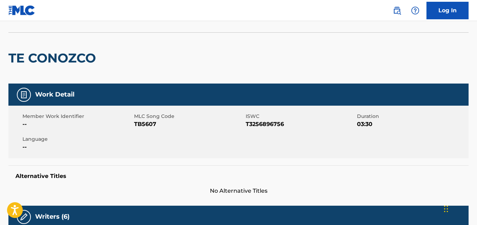
scroll to position [0, 0]
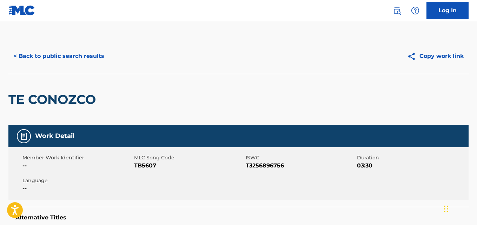
click at [68, 64] on button "< Back to public search results" at bounding box center [58, 56] width 101 height 18
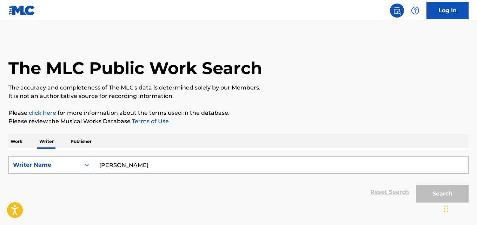
scroll to position [40, 0]
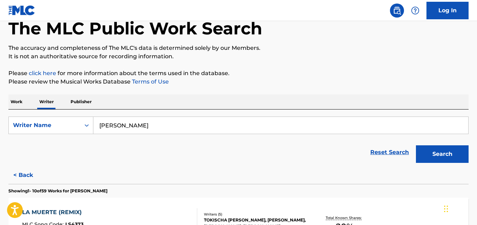
click at [162, 124] on input "[PERSON_NAME]" at bounding box center [280, 125] width 375 height 17
paste input "[PERSON_NAME]"
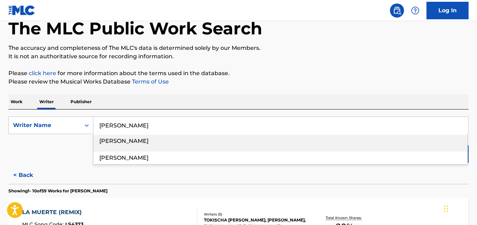
type input "[PERSON_NAME]"
click at [351, 53] on p "It is not an authoritative source for recording information." at bounding box center [238, 56] width 460 height 8
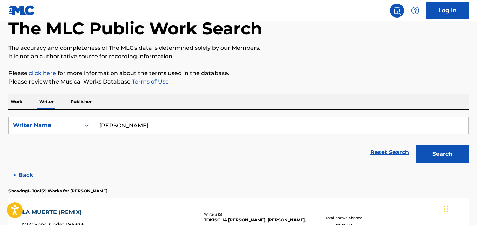
click at [439, 156] on button "Search" at bounding box center [442, 154] width 53 height 18
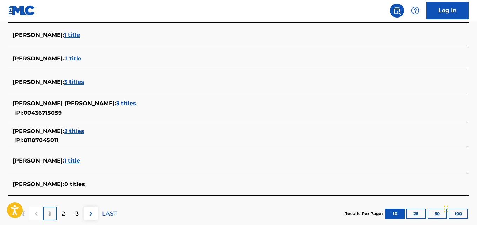
scroll to position [267, 0]
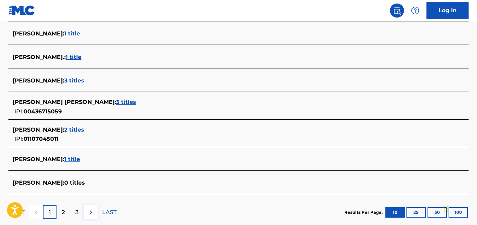
click at [83, 140] on div "[PERSON_NAME] : 2 titles IPI: 01107045011" at bounding box center [230, 135] width 434 height 18
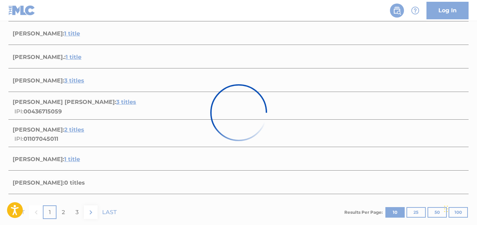
scroll to position [190, 0]
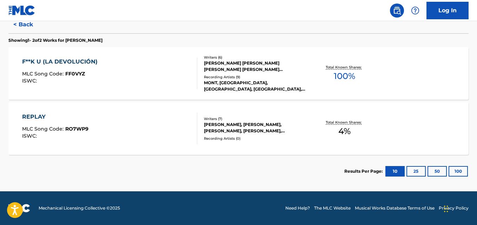
click at [256, 84] on div "MONT, [GEOGRAPHIC_DATA], [GEOGRAPHIC_DATA], [GEOGRAPHIC_DATA], [GEOGRAPHIC_DATA]" at bounding box center [255, 86] width 103 height 13
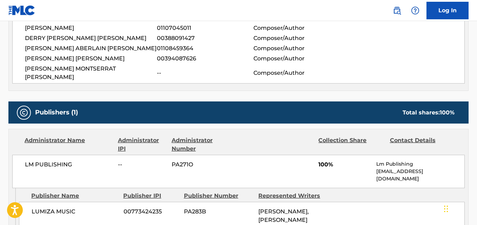
scroll to position [289, 0]
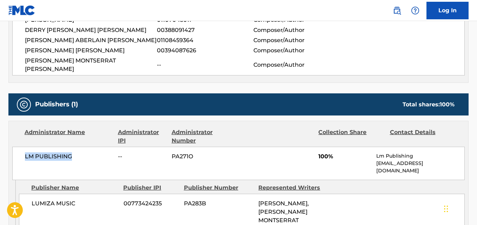
drag, startPoint x: 78, startPoint y: 148, endPoint x: 24, endPoint y: 150, distance: 54.1
click at [24, 150] on div "LM PUBLISHING -- PA271O 100% Lm Publishing [EMAIL_ADDRESS][DOMAIN_NAME]" at bounding box center [238, 163] width 453 height 33
copy span "LM PUBLISHING"
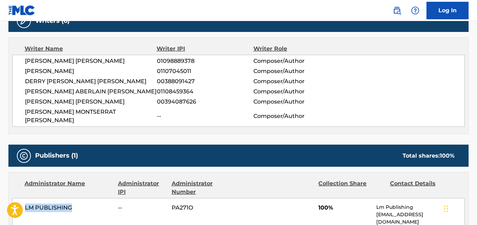
scroll to position [236, 0]
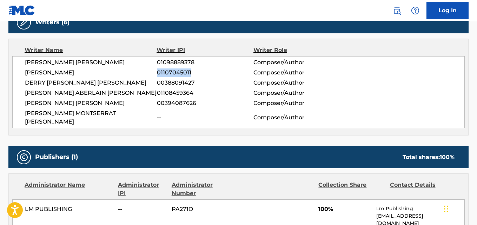
drag, startPoint x: 192, startPoint y: 73, endPoint x: 157, endPoint y: 76, distance: 34.9
click at [157, 76] on span "01107045011" at bounding box center [205, 72] width 97 height 8
copy span "01107045011"
